Goal: Task Accomplishment & Management: Use online tool/utility

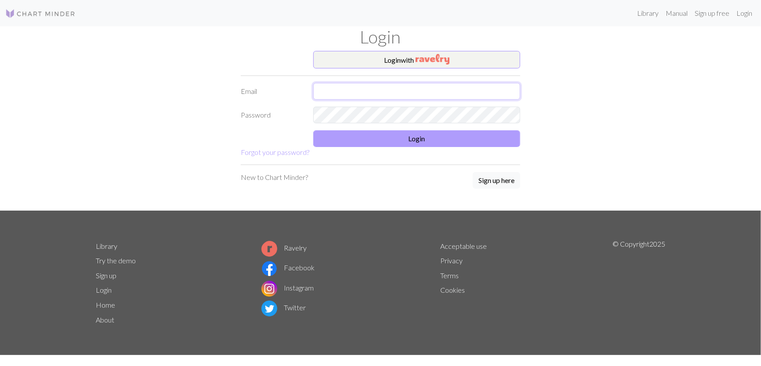
type input "[EMAIL_ADDRESS][DOMAIN_NAME]"
click at [414, 138] on button "Login" at bounding box center [416, 138] width 207 height 17
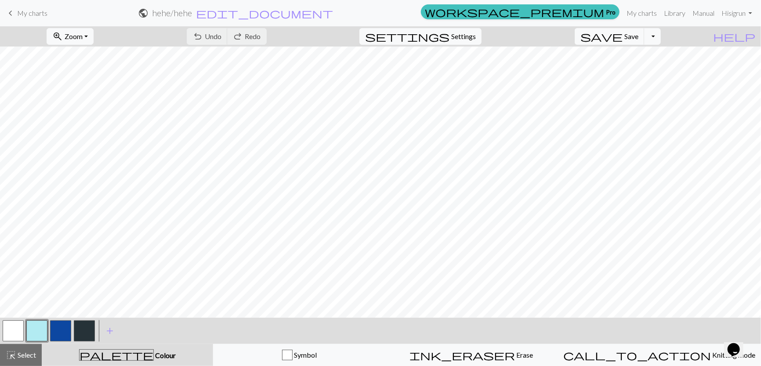
click at [38, 15] on span "My charts" at bounding box center [32, 13] width 30 height 8
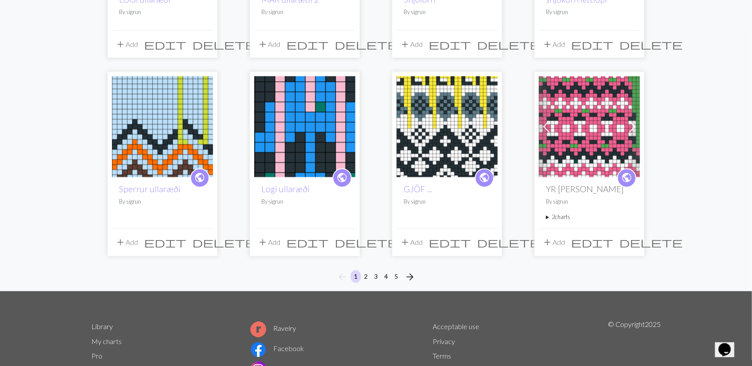
scroll to position [675, 0]
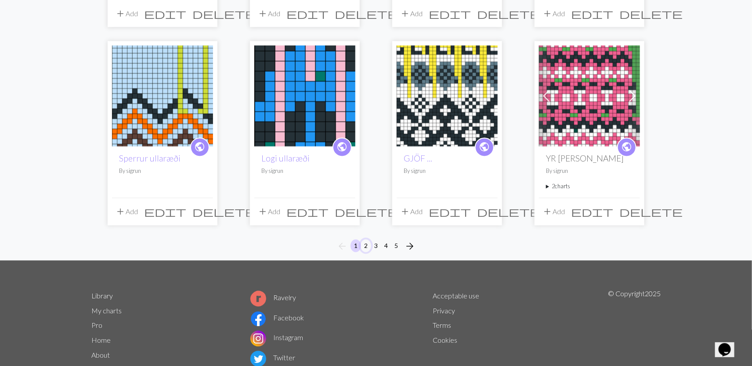
click at [366, 240] on button "2" at bounding box center [366, 246] width 11 height 13
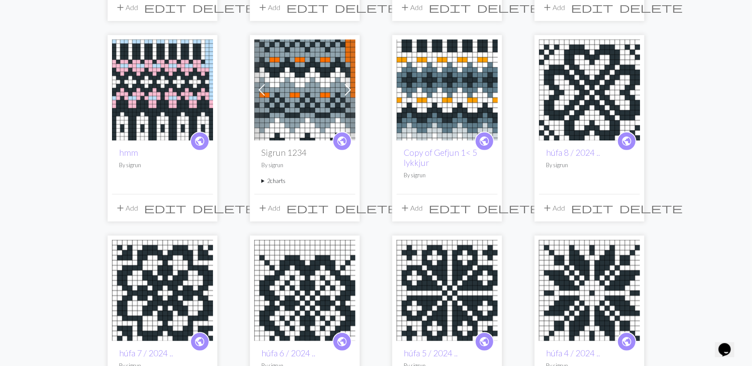
scroll to position [293, 0]
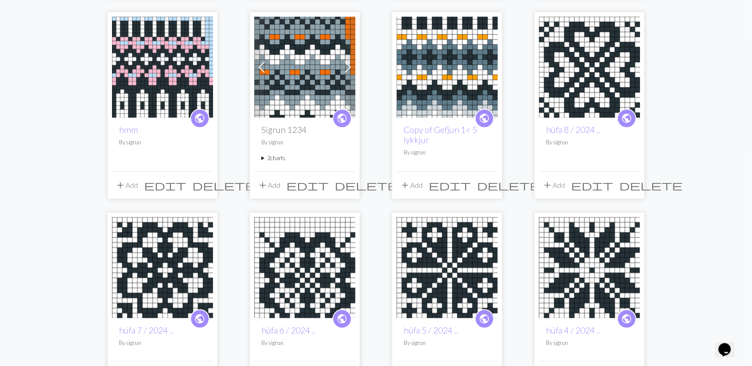
click at [430, 89] on img at bounding box center [447, 67] width 101 height 101
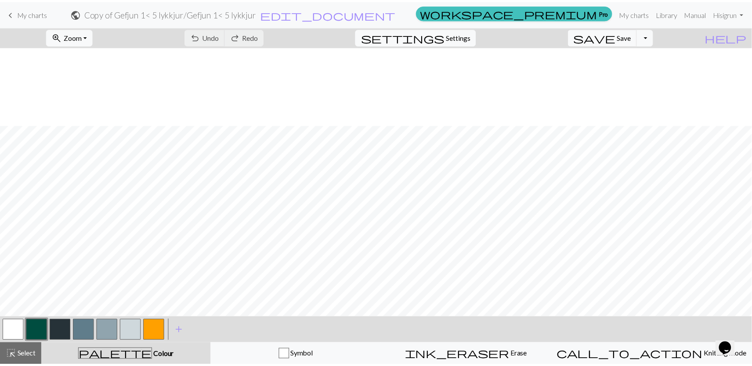
scroll to position [84, 0]
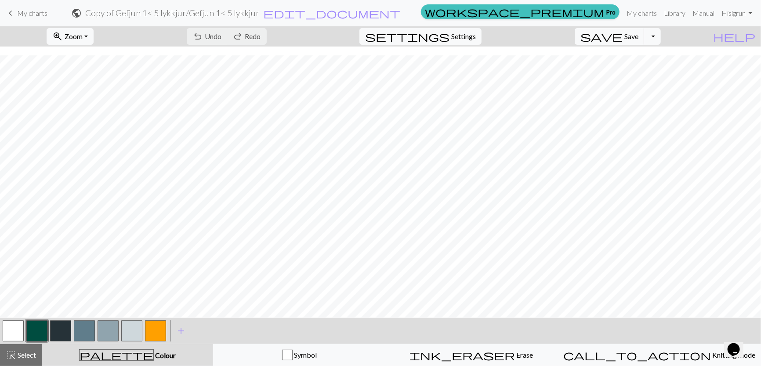
click at [43, 14] on span "My charts" at bounding box center [32, 13] width 30 height 8
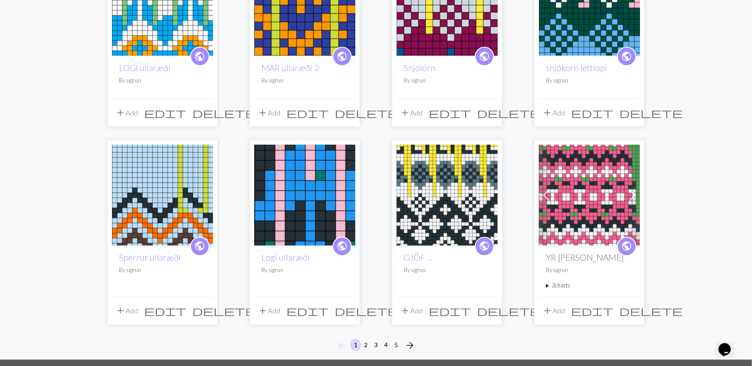
scroll to position [644, 0]
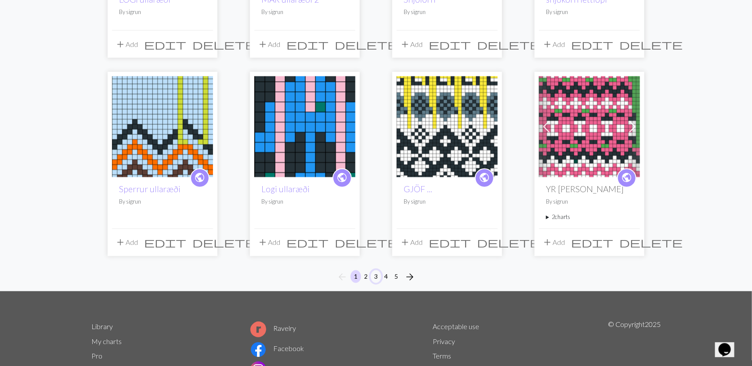
click at [374, 271] on button "3" at bounding box center [376, 277] width 11 height 13
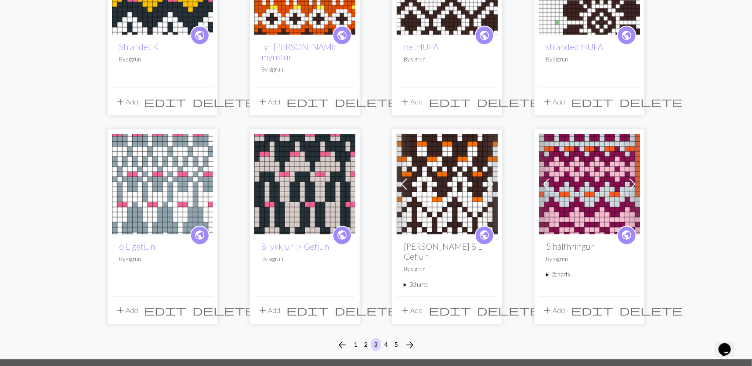
scroll to position [586, 0]
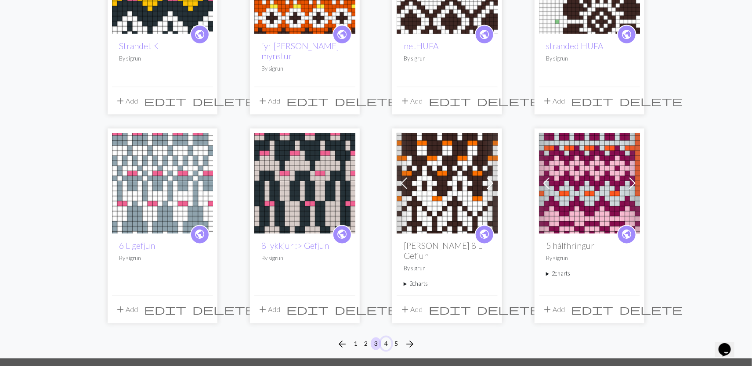
click at [385, 338] on button "4" at bounding box center [386, 344] width 11 height 13
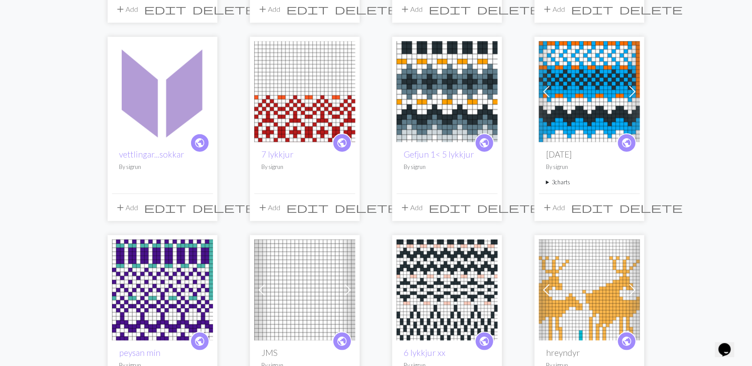
scroll to position [293, 0]
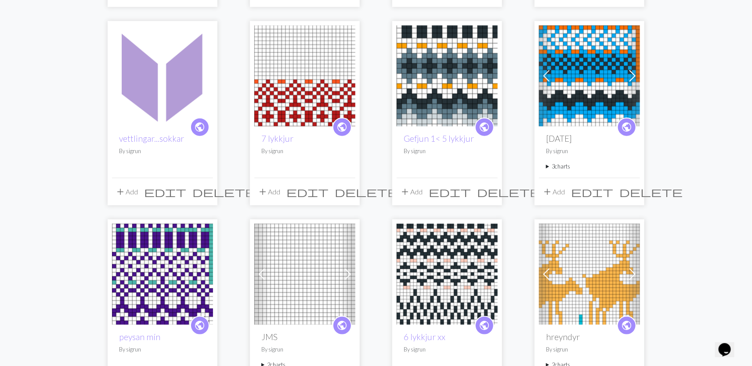
click at [556, 102] on img at bounding box center [589, 75] width 101 height 101
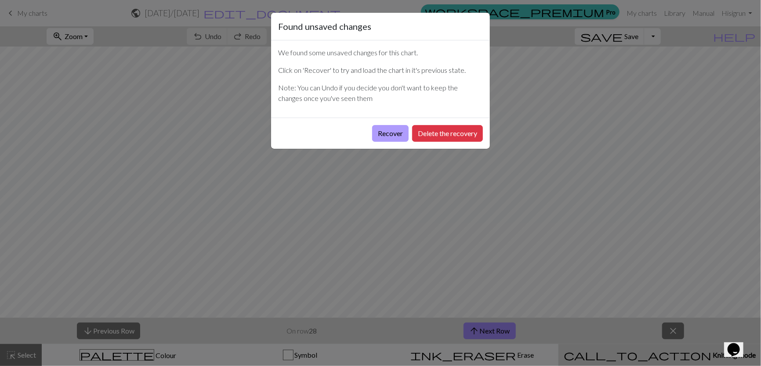
click at [394, 130] on button "Recover" at bounding box center [390, 133] width 36 height 17
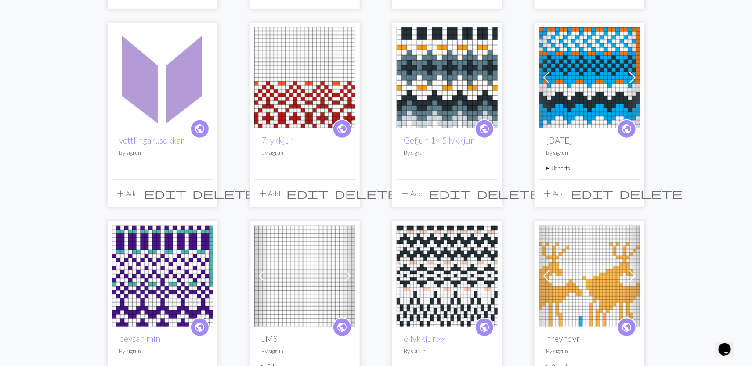
scroll to position [290, 0]
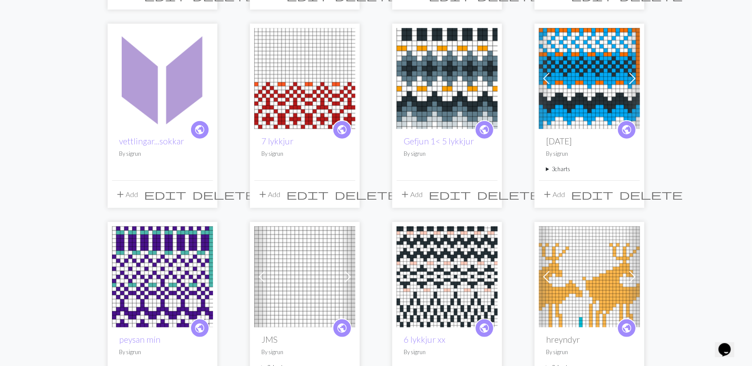
click at [562, 89] on img at bounding box center [589, 78] width 101 height 101
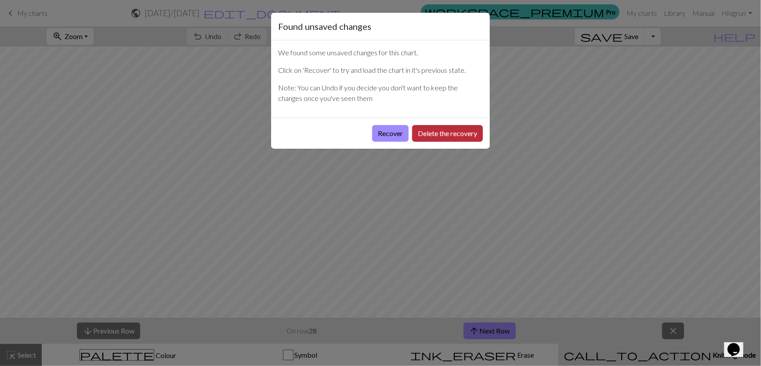
click at [464, 134] on button "Delete the recovery" at bounding box center [447, 133] width 71 height 17
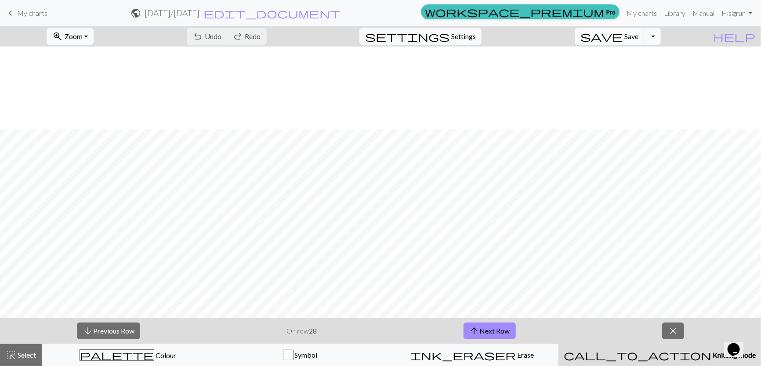
scroll to position [84, 0]
click at [711, 352] on span "Knitting mode" at bounding box center [733, 355] width 44 height 8
click at [128, 329] on button "arrow_downward Previous Row" at bounding box center [108, 331] width 63 height 17
click at [130, 331] on button "arrow_downward Previous Row" at bounding box center [108, 331] width 63 height 17
click at [130, 330] on button "arrow_downward Previous Row" at bounding box center [108, 331] width 63 height 17
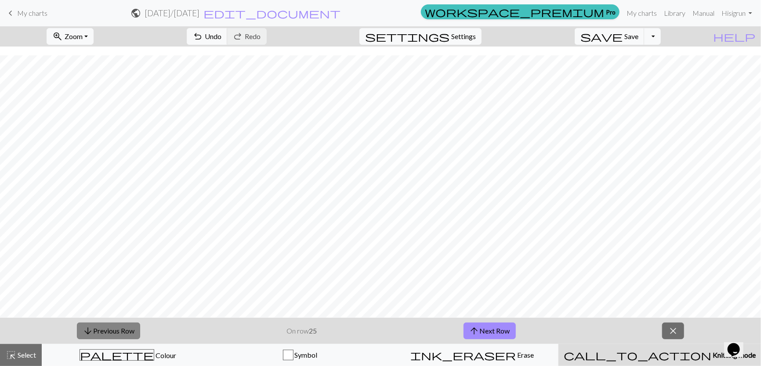
click at [130, 330] on button "arrow_downward Previous Row" at bounding box center [108, 331] width 63 height 17
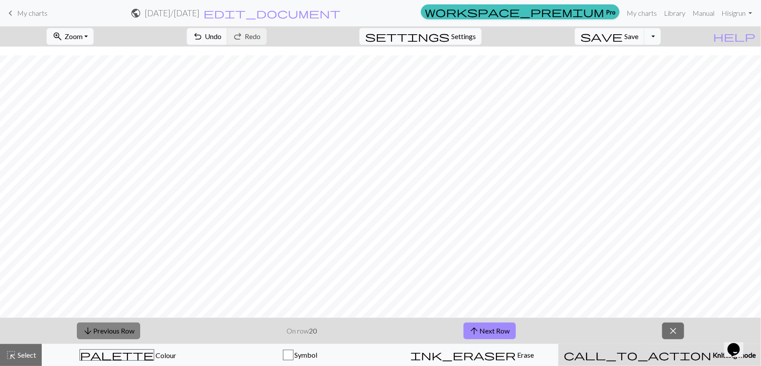
click at [133, 333] on button "arrow_downward Previous Row" at bounding box center [108, 331] width 63 height 17
click at [133, 332] on button "arrow_downward Previous Row" at bounding box center [108, 331] width 63 height 17
click at [133, 331] on button "arrow_downward Previous Row" at bounding box center [108, 331] width 63 height 17
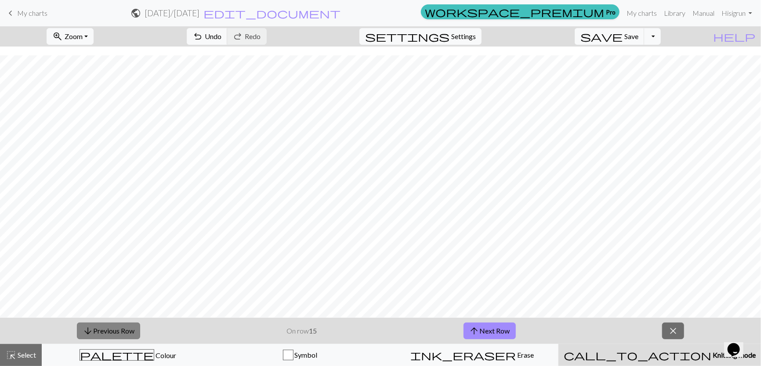
click at [133, 331] on button "arrow_downward Previous Row" at bounding box center [108, 331] width 63 height 17
click at [133, 330] on button "arrow_downward Previous Row" at bounding box center [108, 331] width 63 height 17
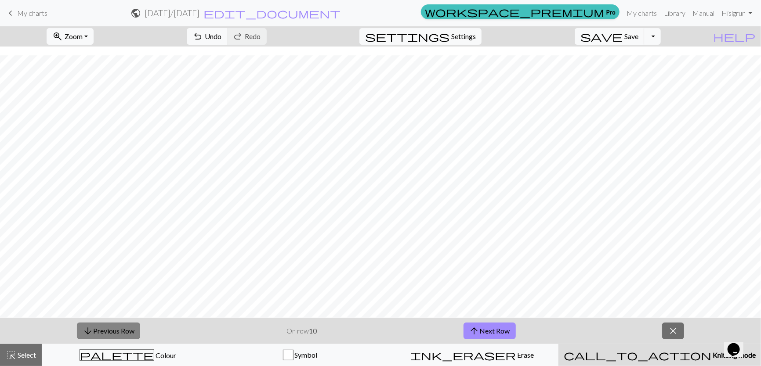
click at [133, 330] on button "arrow_downward Previous Row" at bounding box center [108, 331] width 63 height 17
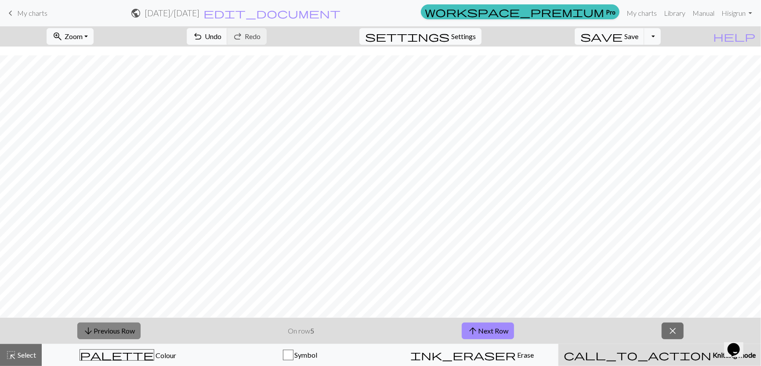
click at [133, 330] on button "arrow_downward Previous Row" at bounding box center [108, 331] width 63 height 17
